Goal: Obtain resource: Obtain resource

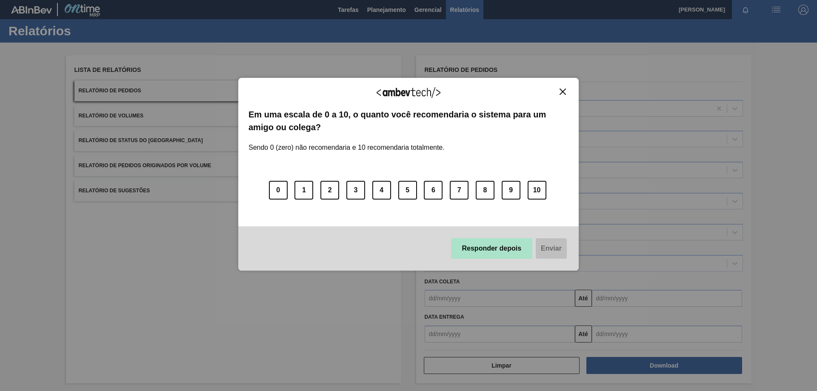
click at [494, 244] on button "Responder depois" at bounding box center [492, 248] width 82 height 20
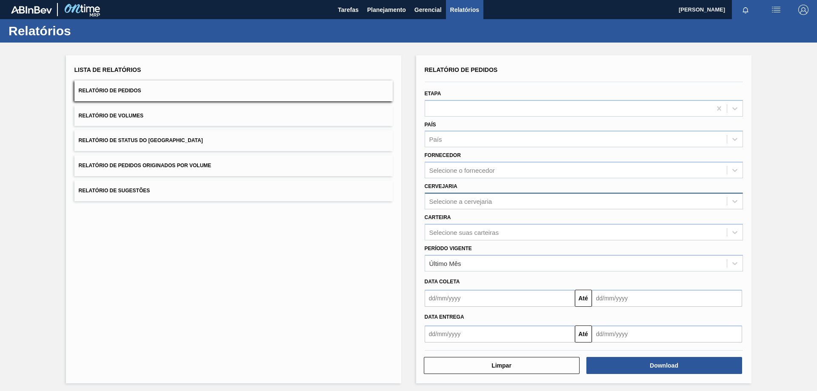
click at [449, 202] on div "Selecione a cervejaria" at bounding box center [460, 200] width 63 height 7
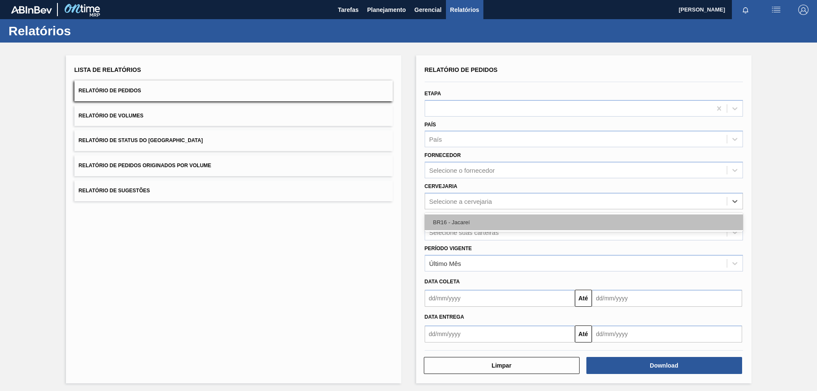
click at [450, 219] on div "BR16 - Jacareí" at bounding box center [583, 222] width 318 height 16
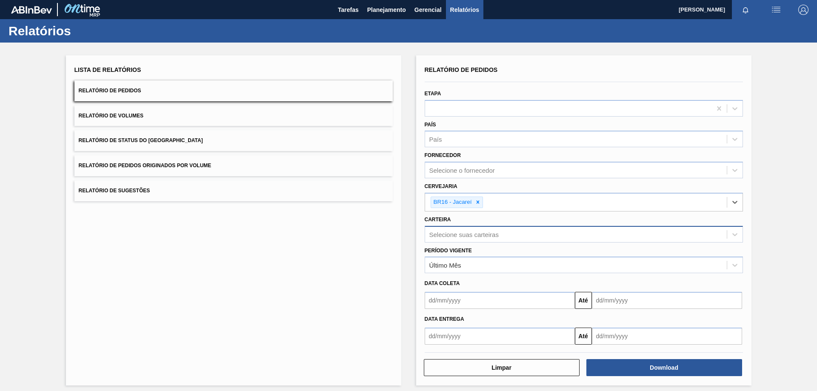
click at [448, 235] on div "Selecione suas carteiras" at bounding box center [463, 234] width 69 height 7
type input "garrafa de"
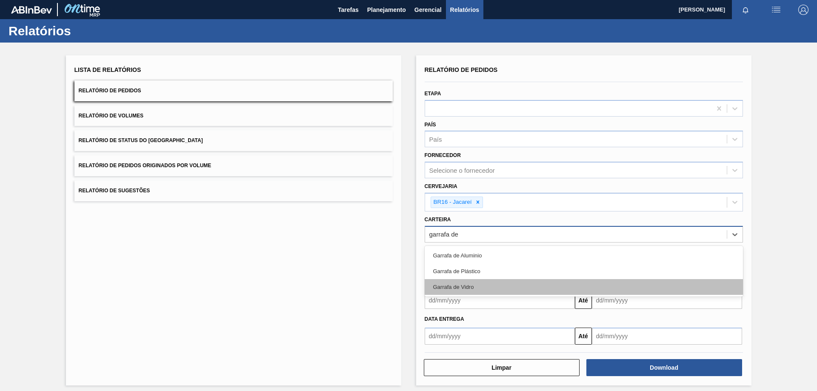
click at [471, 288] on div "Garrafa de Vidro" at bounding box center [583, 287] width 318 height 16
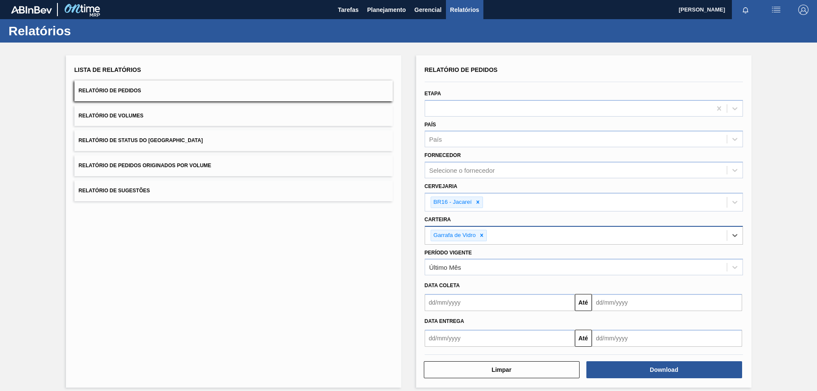
drag, startPoint x: 463, startPoint y: 299, endPoint x: 533, endPoint y: 317, distance: 72.3
click at [463, 299] on input "text" at bounding box center [499, 302] width 150 height 17
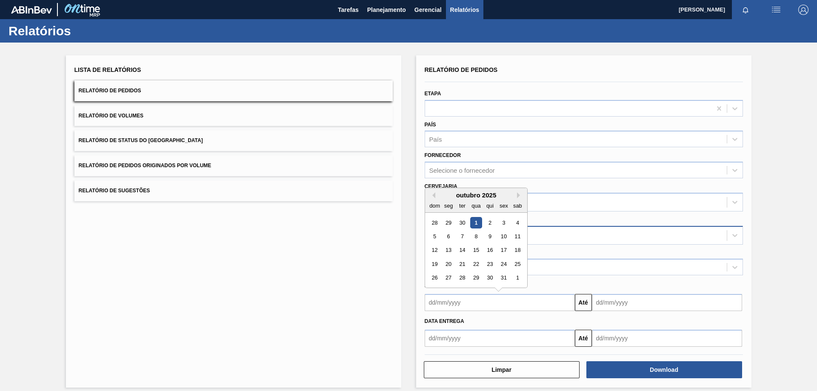
click at [477, 220] on div "1" at bounding box center [475, 222] width 11 height 11
type input "[DATE]"
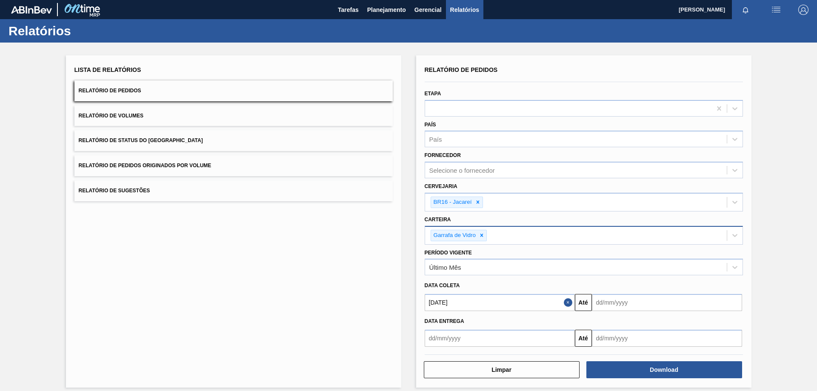
click at [623, 301] on input "text" at bounding box center [667, 302] width 150 height 17
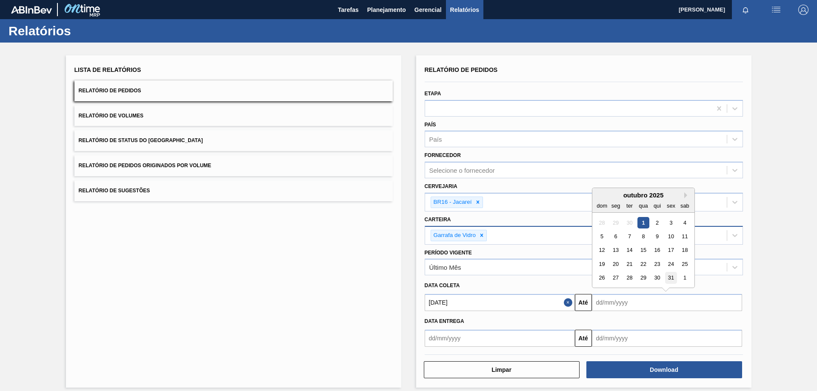
click at [670, 276] on div "31" at bounding box center [670, 277] width 11 height 11
type input "[DATE]"
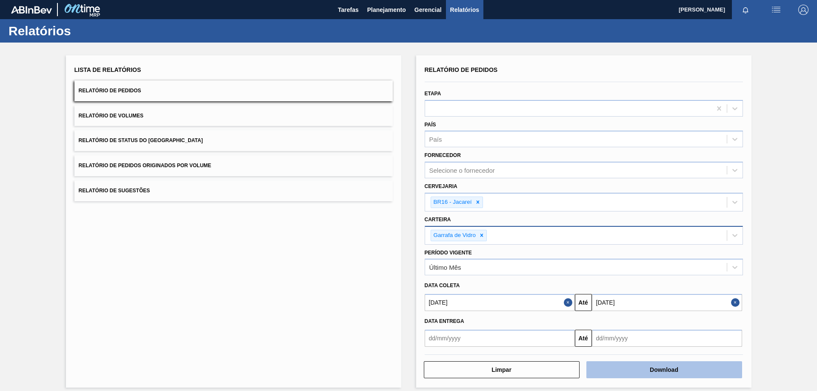
click at [644, 373] on button "Download" at bounding box center [664, 369] width 156 height 17
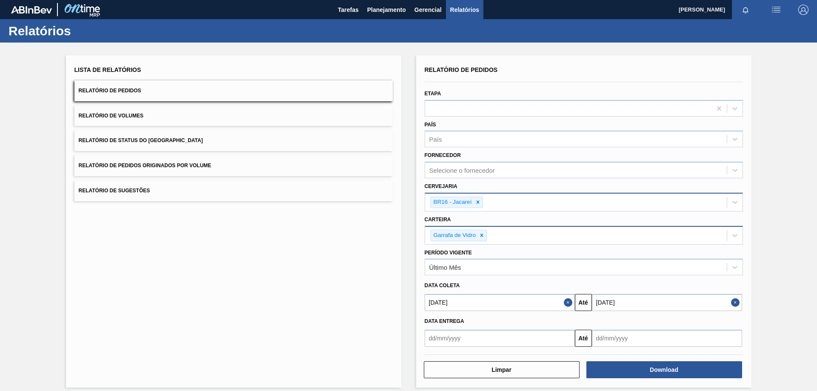
scroll to position [7, 0]
